Goal: Complete application form

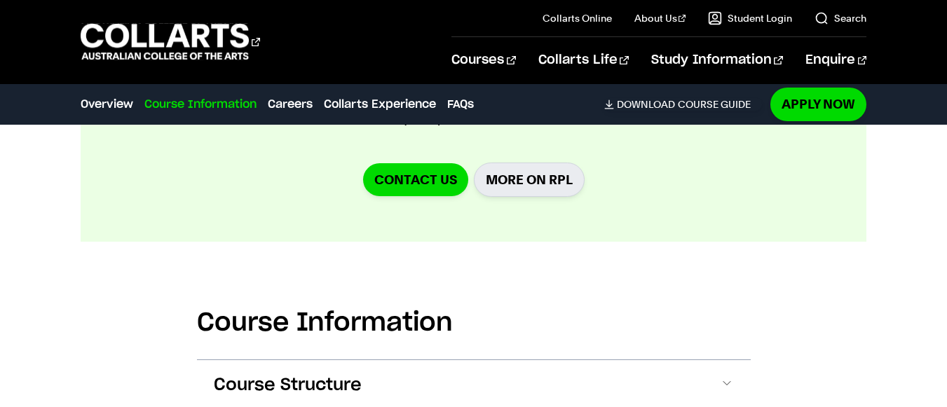
scroll to position [1899, 0]
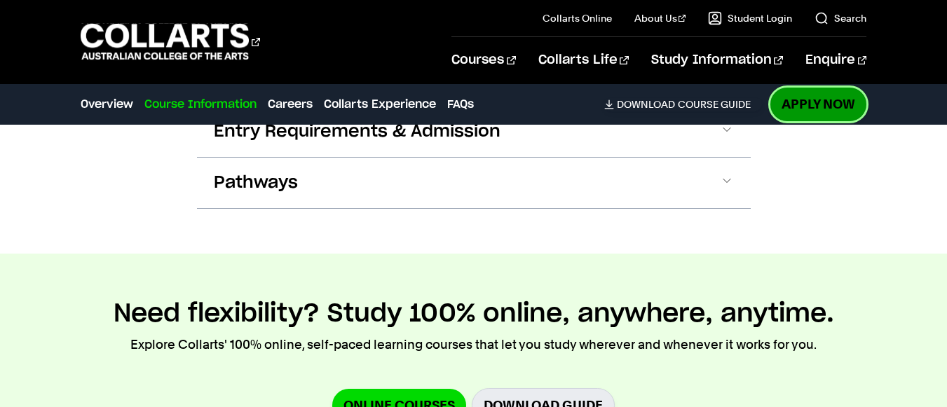
click at [842, 107] on link "Apply Now" at bounding box center [818, 104] width 96 height 33
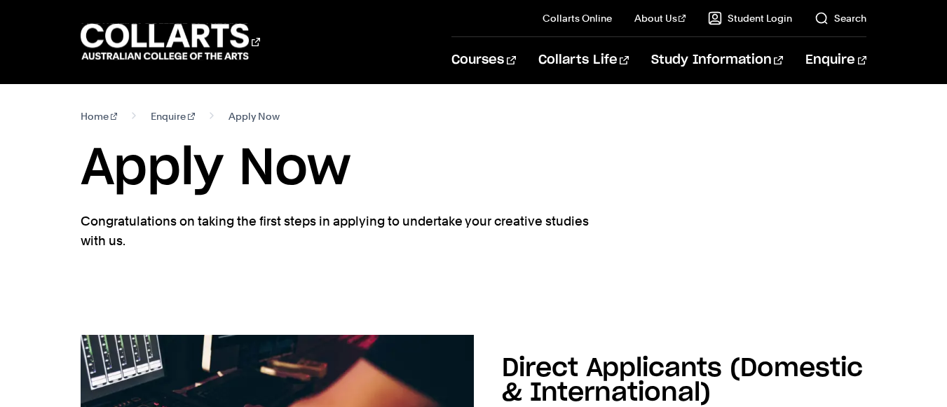
scroll to position [356, 0]
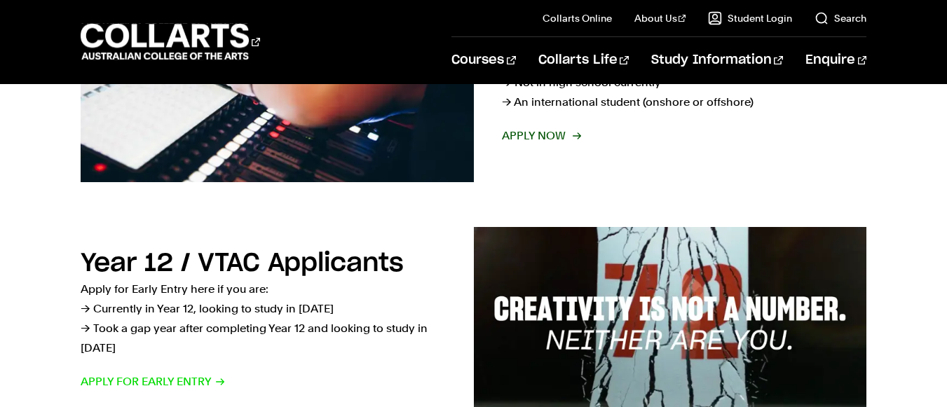
click at [532, 131] on span "Apply now" at bounding box center [541, 136] width 78 height 20
